Goal: Browse casually: Explore the website without a specific task or goal

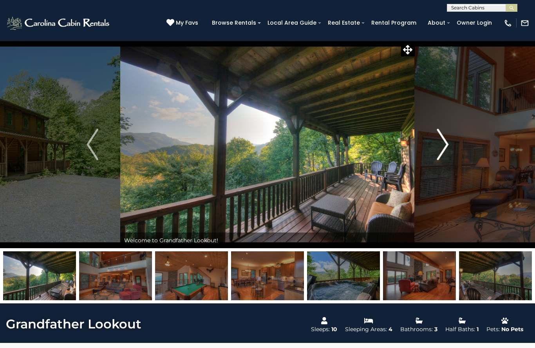
click at [436, 140] on img "Next" at bounding box center [442, 144] width 12 height 31
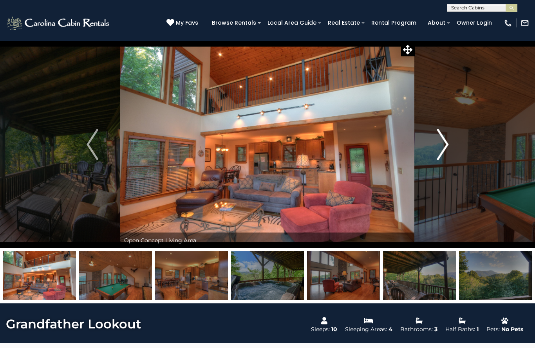
click at [436, 140] on img "Next" at bounding box center [442, 144] width 12 height 31
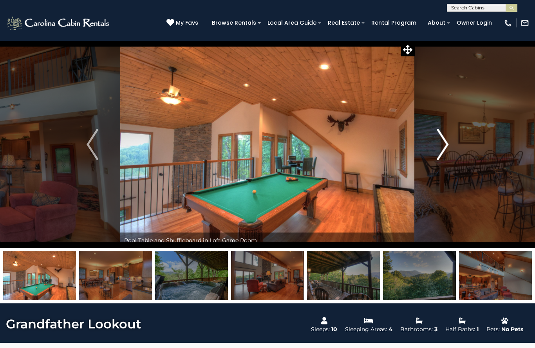
click at [436, 140] on img "Next" at bounding box center [442, 144] width 12 height 31
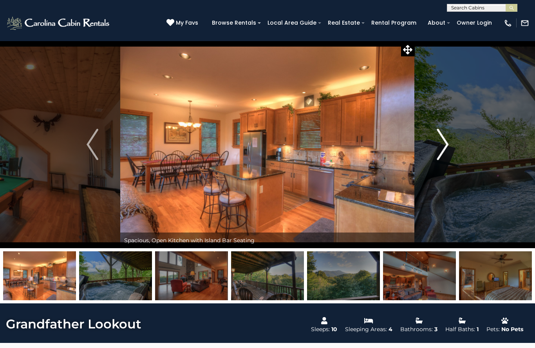
click at [437, 140] on img "Next" at bounding box center [442, 144] width 12 height 31
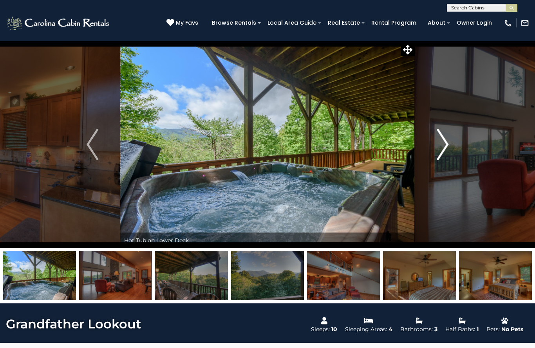
click at [437, 140] on img "Next" at bounding box center [442, 144] width 12 height 31
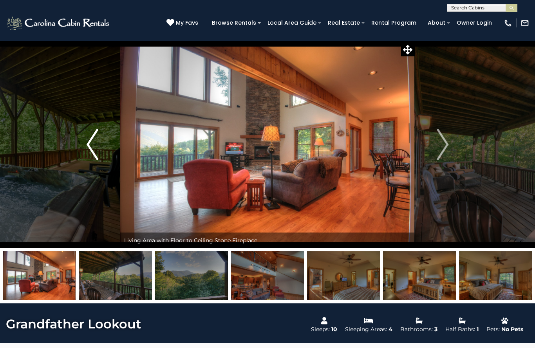
click at [98, 142] on img "Previous" at bounding box center [92, 144] width 12 height 31
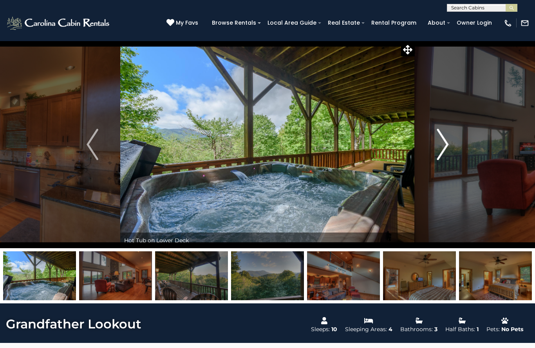
click at [443, 140] on img "Next" at bounding box center [442, 144] width 12 height 31
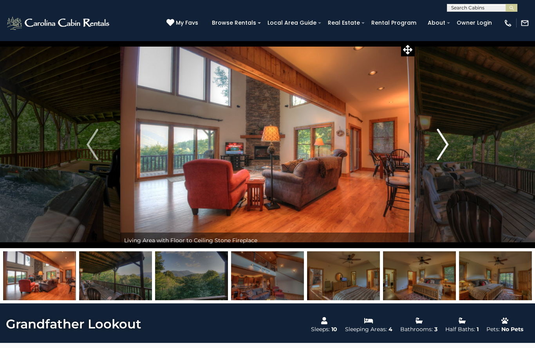
click at [443, 140] on img "Next" at bounding box center [442, 144] width 12 height 31
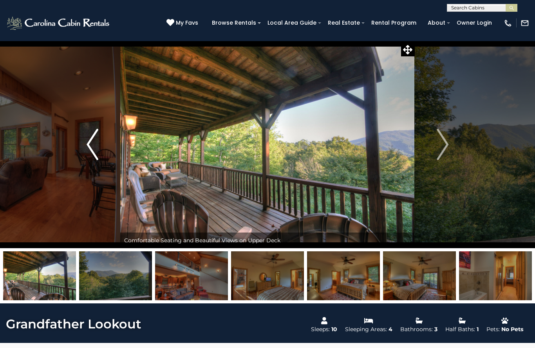
click at [91, 143] on img "Previous" at bounding box center [92, 144] width 12 height 31
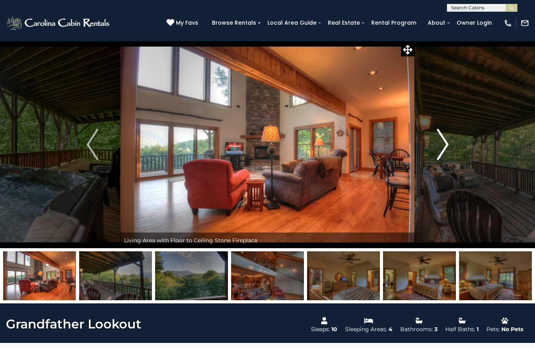
click at [444, 144] on img "Next" at bounding box center [442, 144] width 12 height 31
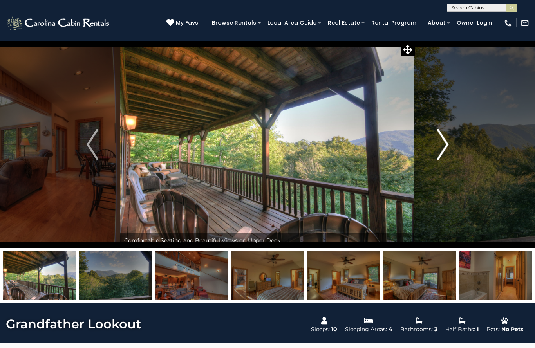
click at [444, 144] on img "Next" at bounding box center [442, 144] width 12 height 31
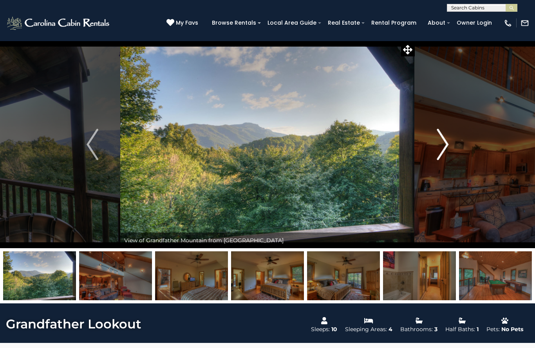
click at [444, 144] on img "Next" at bounding box center [442, 144] width 12 height 31
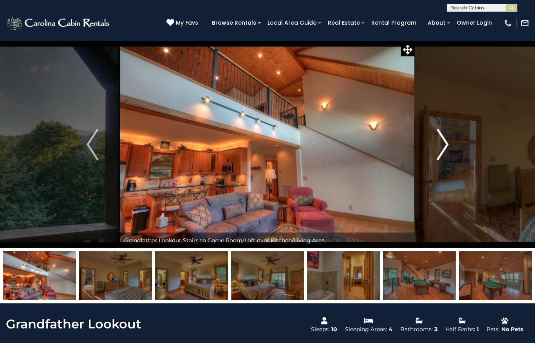
click at [444, 144] on img "Next" at bounding box center [442, 144] width 12 height 31
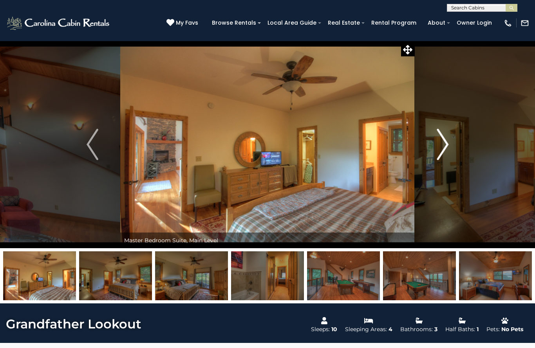
click at [444, 144] on img "Next" at bounding box center [442, 144] width 12 height 31
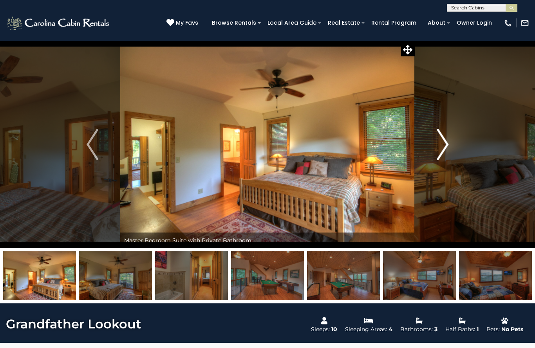
click at [444, 144] on img "Next" at bounding box center [442, 144] width 12 height 31
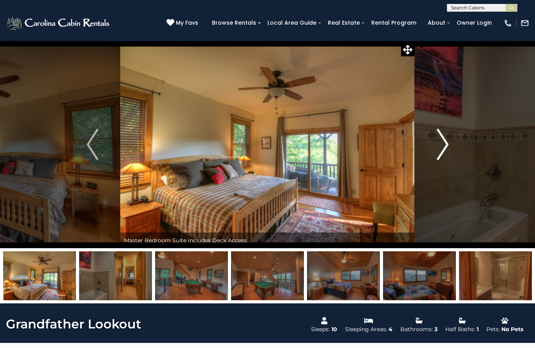
click at [444, 145] on img "Next" at bounding box center [442, 144] width 12 height 31
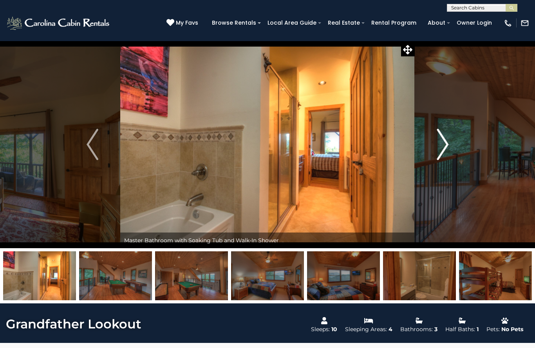
click at [444, 145] on img "Next" at bounding box center [442, 144] width 12 height 31
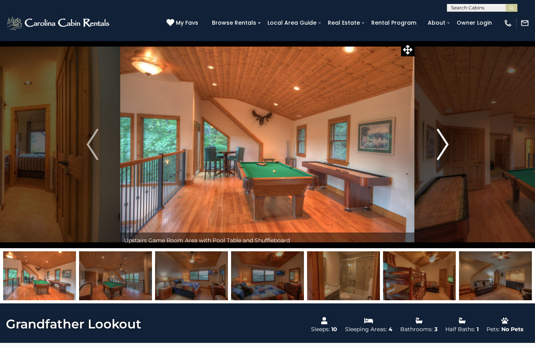
click at [444, 145] on img "Next" at bounding box center [442, 144] width 12 height 31
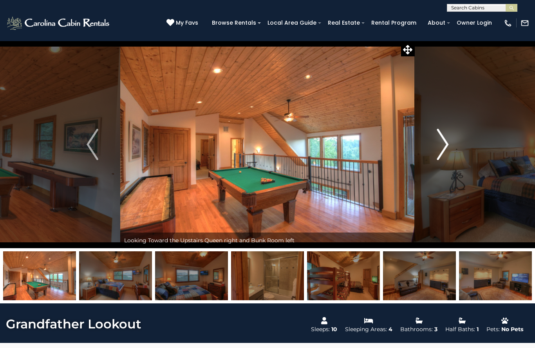
click at [444, 146] on img "Next" at bounding box center [442, 144] width 12 height 31
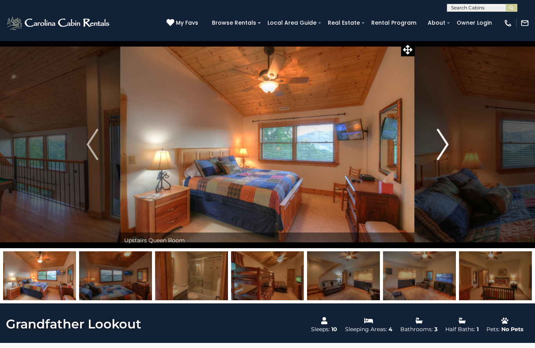
click at [444, 146] on img "Next" at bounding box center [442, 144] width 12 height 31
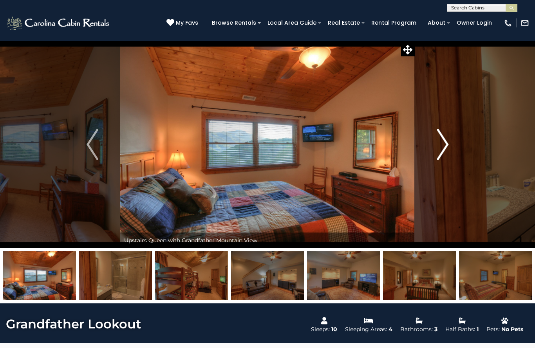
click at [445, 146] on img "Next" at bounding box center [442, 144] width 12 height 31
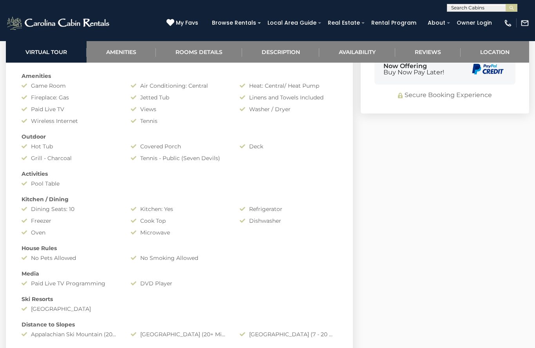
scroll to position [592, 0]
